Goal: Task Accomplishment & Management: Complete application form

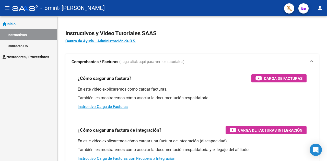
click at [29, 25] on link "Inicio" at bounding box center [28, 23] width 57 height 11
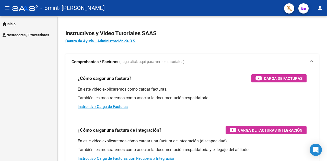
click at [33, 35] on span "Prestadores / Proveedores" at bounding box center [26, 35] width 46 height 6
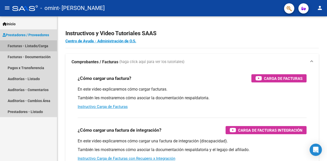
click at [33, 44] on link "Facturas - Listado/Carga" at bounding box center [28, 45] width 57 height 11
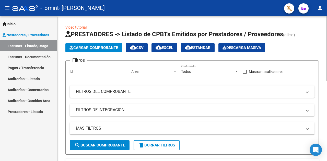
click at [105, 49] on span "Cargar Comprobante" at bounding box center [93, 47] width 49 height 5
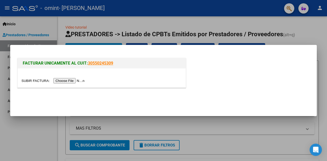
click at [77, 81] on input "file" at bounding box center [53, 80] width 65 height 5
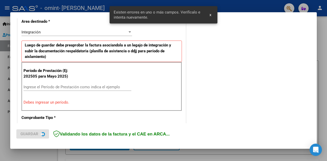
scroll to position [121, 0]
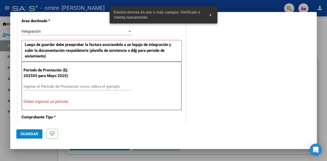
click at [90, 84] on input "Ingrese el Período de Prestación como indica el ejemplo" at bounding box center [77, 86] width 108 height 5
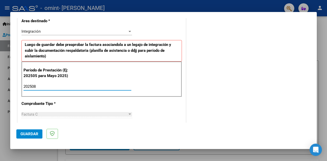
type input "202508"
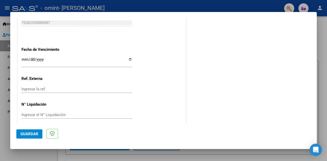
scroll to position [355, 0]
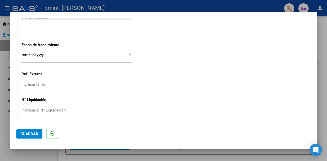
click at [31, 133] on span "Guardar" at bounding box center [29, 134] width 18 height 5
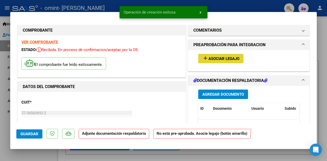
click at [210, 58] on span "Asociar Legajo" at bounding box center [223, 58] width 31 height 5
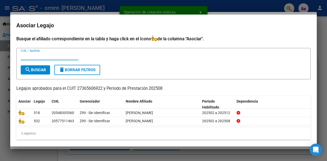
scroll to position [3, 0]
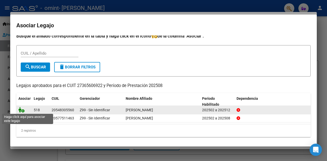
click at [22, 110] on icon at bounding box center [21, 110] width 6 height 6
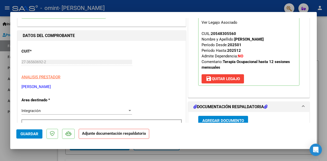
scroll to position [77, 0]
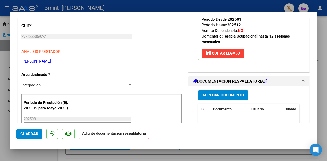
click at [210, 95] on span "Agregar Documento" at bounding box center [223, 95] width 42 height 5
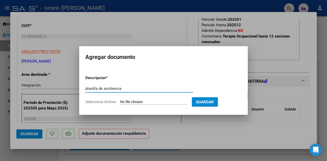
type input "planilla de asistencia"
click at [156, 101] on input "Seleccionar Archivo" at bounding box center [154, 102] width 68 height 5
type input "C:\fakepath\[PERSON_NAME].pdf"
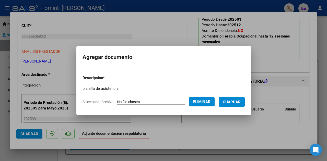
click at [231, 102] on span "Guardar" at bounding box center [232, 102] width 18 height 5
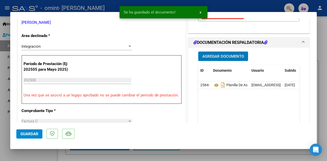
scroll to position [128, 0]
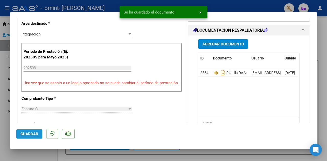
click at [30, 133] on span "Guardar" at bounding box center [29, 134] width 18 height 5
click at [152, 152] on div at bounding box center [163, 80] width 327 height 161
type input "$ 0,00"
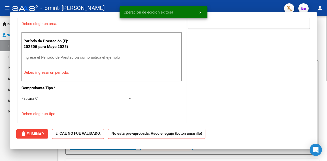
scroll to position [106, 0]
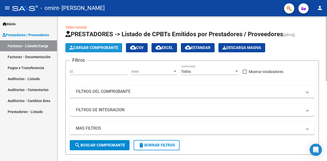
click at [85, 49] on span "Cargar Comprobante" at bounding box center [93, 47] width 49 height 5
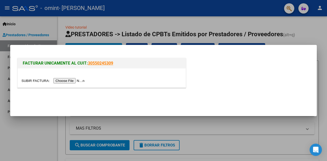
click at [74, 81] on input "file" at bounding box center [53, 80] width 65 height 5
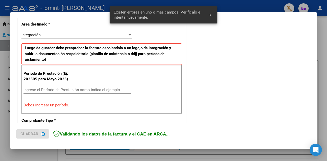
scroll to position [121, 0]
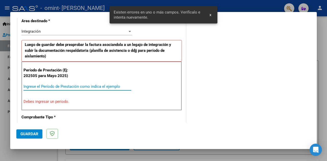
click at [89, 85] on input "Ingrese el Período de Prestación como indica el ejemplo" at bounding box center [77, 86] width 108 height 5
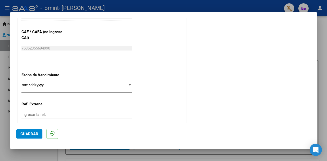
scroll to position [350, 0]
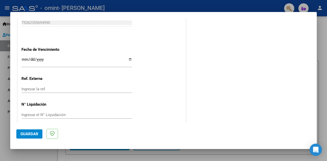
type input "202508"
click at [35, 132] on span "Guardar" at bounding box center [29, 134] width 18 height 5
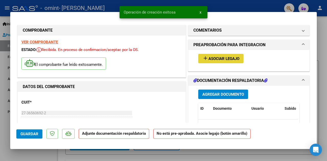
click at [234, 60] on span "Asociar Legajo" at bounding box center [223, 58] width 31 height 5
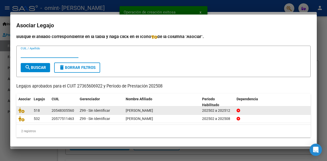
scroll to position [3, 0]
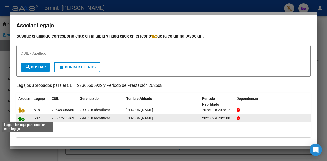
click at [22, 118] on icon at bounding box center [21, 118] width 6 height 6
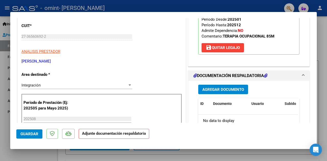
scroll to position [102, 0]
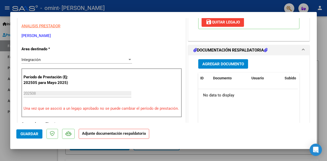
click at [226, 64] on span "Agregar Documento" at bounding box center [223, 64] width 42 height 5
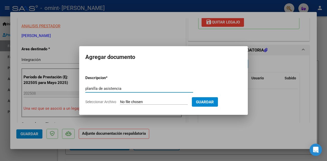
type input "planilla de asistencia"
click at [134, 102] on input "Seleccionar Archivo" at bounding box center [154, 102] width 68 height 5
type input "C:\fakepath\[PERSON_NAME].pdf"
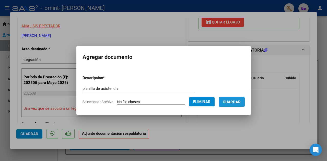
click at [232, 103] on span "Guardar" at bounding box center [232, 102] width 18 height 5
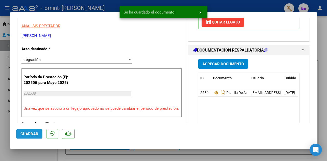
click at [23, 134] on span "Guardar" at bounding box center [29, 134] width 18 height 5
click at [199, 13] on span "x" at bounding box center [200, 12] width 2 height 5
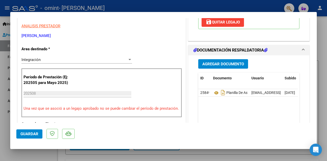
click at [221, 157] on div at bounding box center [163, 80] width 327 height 161
type input "$ 0,00"
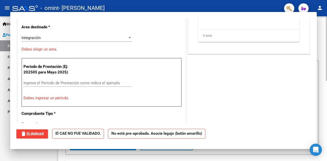
scroll to position [87, 0]
